Goal: Book appointment/travel/reservation

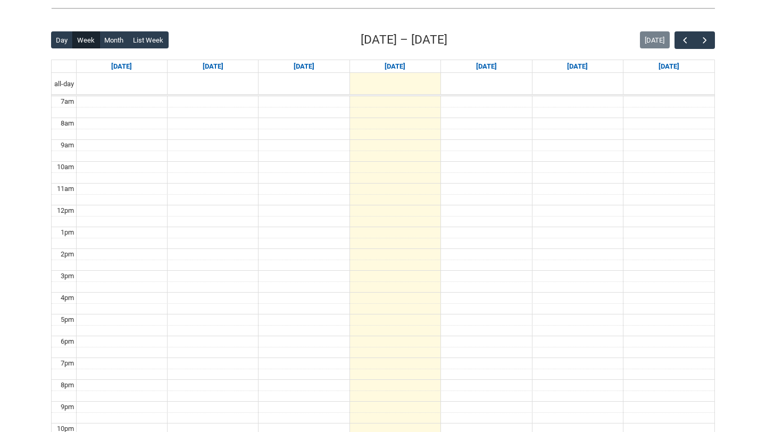
scroll to position [252, 0]
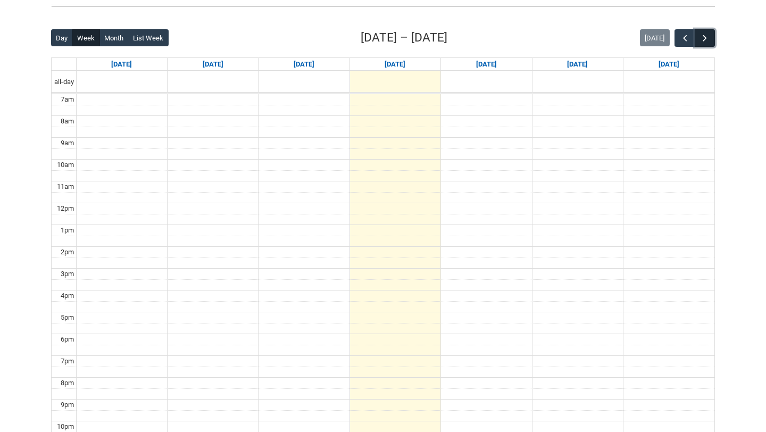
click at [705, 36] on span "button" at bounding box center [705, 38] width 11 height 11
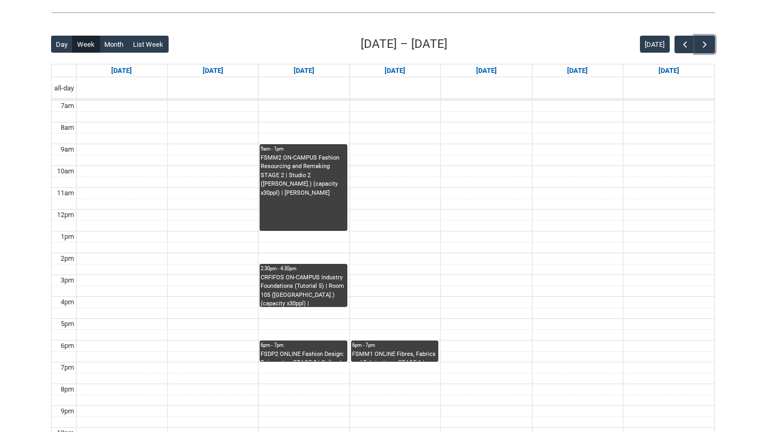
scroll to position [245, 0]
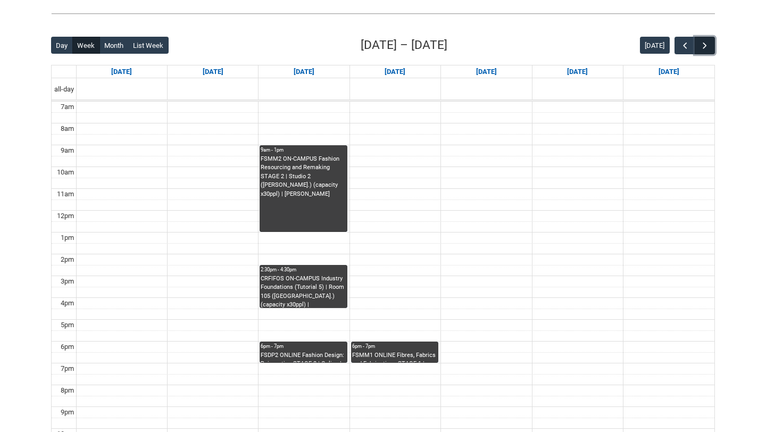
click at [701, 51] on span "button" at bounding box center [705, 45] width 11 height 11
click at [689, 49] on span "button" at bounding box center [685, 45] width 11 height 11
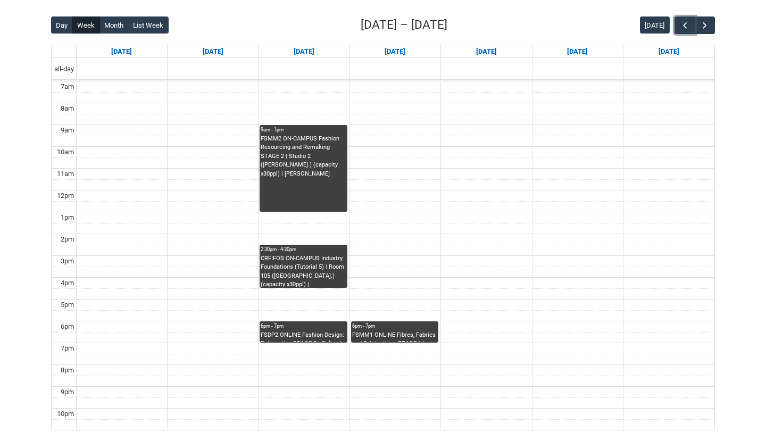
scroll to position [267, 0]
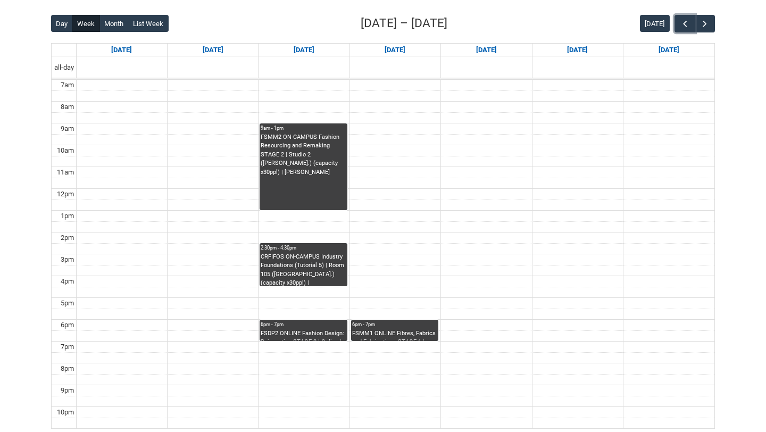
click at [306, 326] on div "6pm - 7pm" at bounding box center [303, 324] width 85 height 7
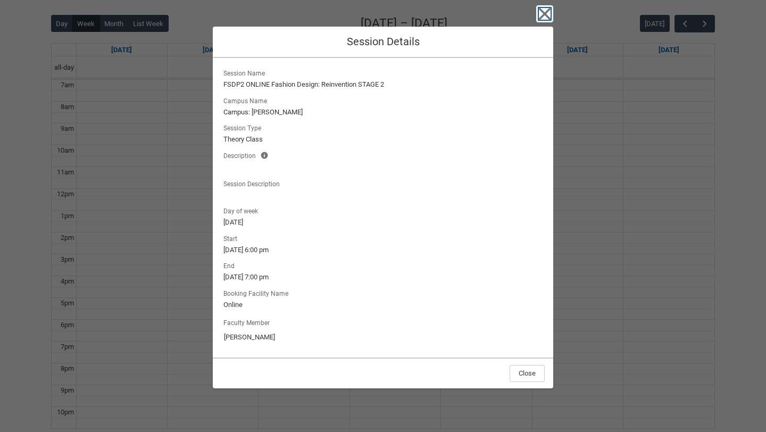
click at [542, 14] on icon "button" at bounding box center [544, 13] width 17 height 17
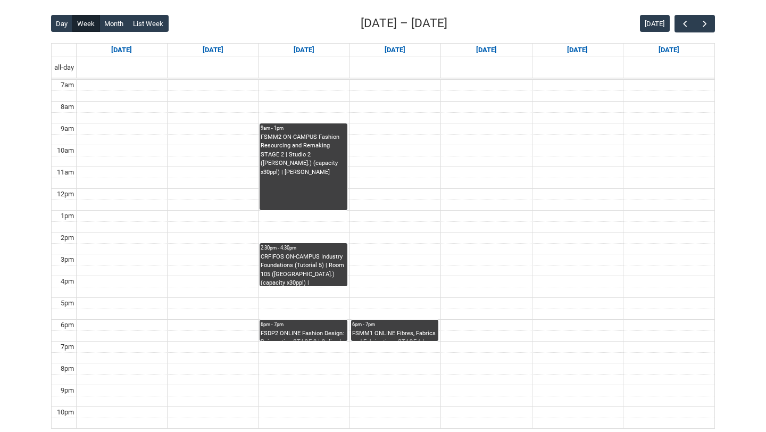
click at [403, 333] on div "FSMM1 ONLINE Fibres, Fabrics and Fabrications STAGE 1 | Online | [PERSON_NAME]" at bounding box center [394, 335] width 85 height 12
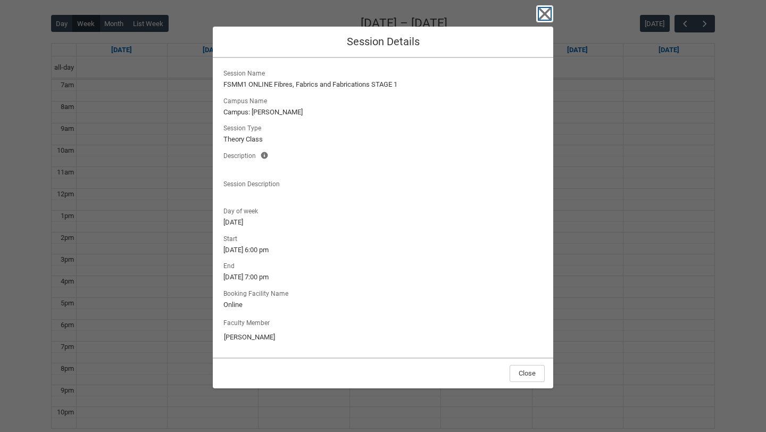
click at [548, 17] on icon "button" at bounding box center [545, 14] width 12 height 12
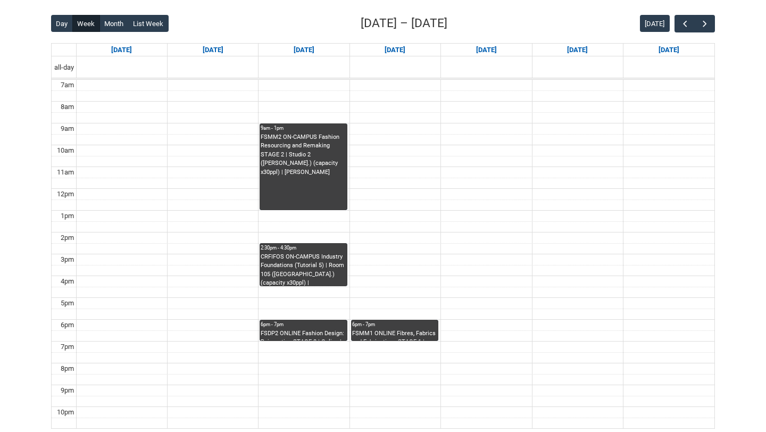
click at [328, 267] on div "CRFIFOS ON-CAMPUS Industry Foundations (Tutorial 5) | Room 105 ([GEOGRAPHIC_DAT…" at bounding box center [303, 270] width 85 height 34
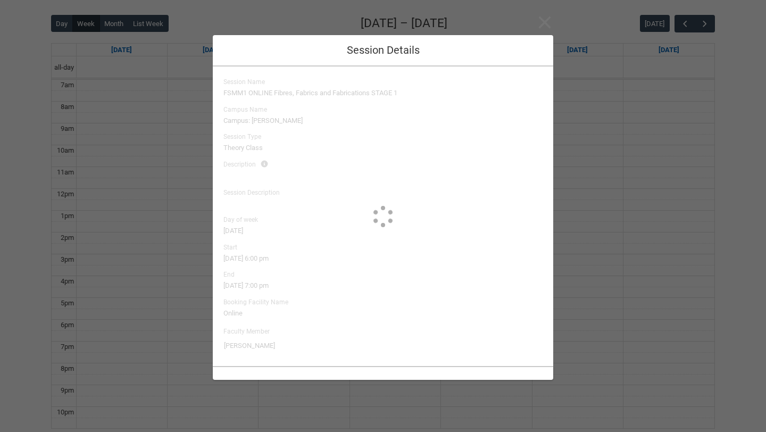
type input "[PERSON_NAME] [PERSON_NAME]"
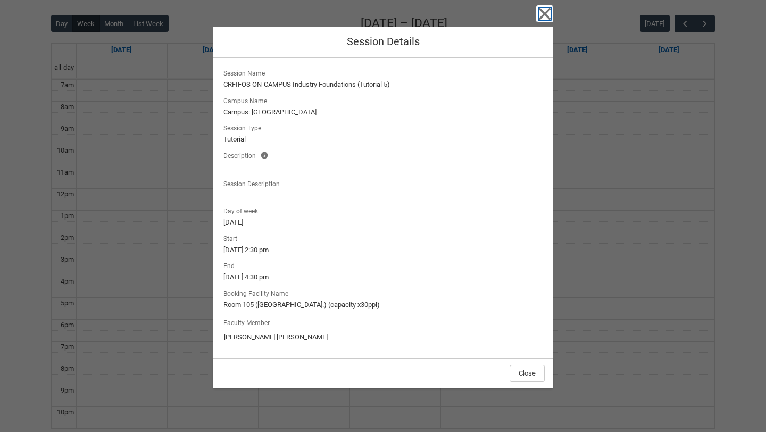
click at [543, 11] on icon "button" at bounding box center [544, 13] width 17 height 17
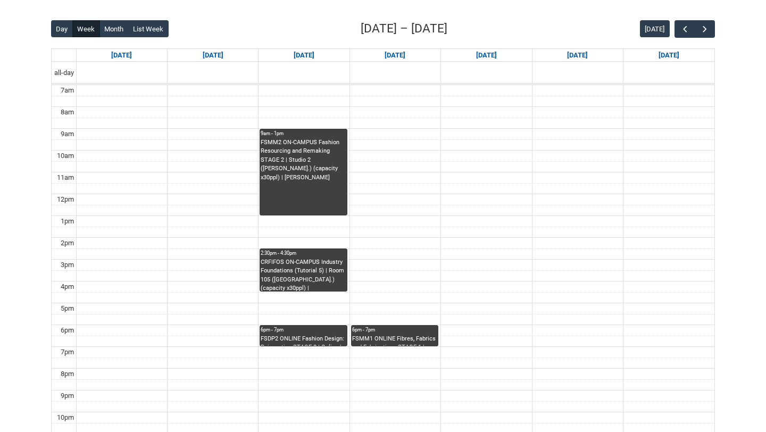
scroll to position [256, 0]
